Goal: Task Accomplishment & Management: Manage account settings

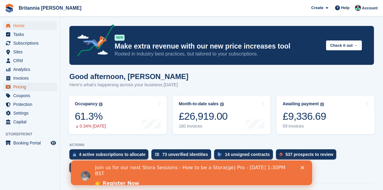
click at [19, 88] on span "Pricing" at bounding box center [31, 87] width 36 height 8
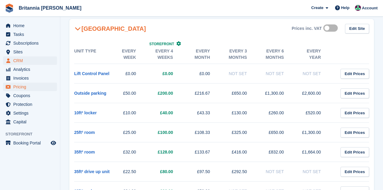
scroll to position [785, 0]
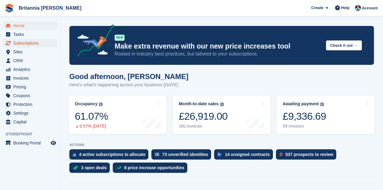
click at [18, 40] on span "Subscriptions" at bounding box center [31, 43] width 36 height 8
click at [27, 44] on span "Subscriptions" at bounding box center [31, 43] width 36 height 8
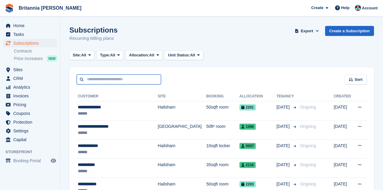
click at [113, 80] on input "text" at bounding box center [119, 80] width 84 height 10
type input "*******"
